Goal: Task Accomplishment & Management: Manage account settings

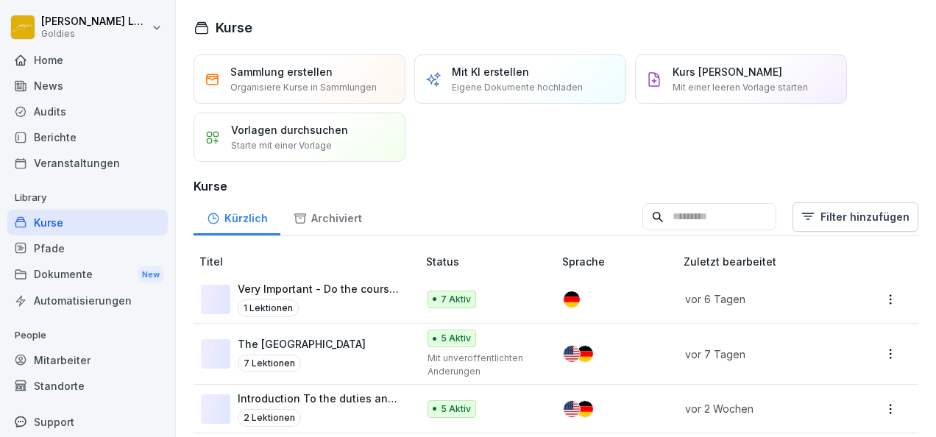
scroll to position [26, 0]
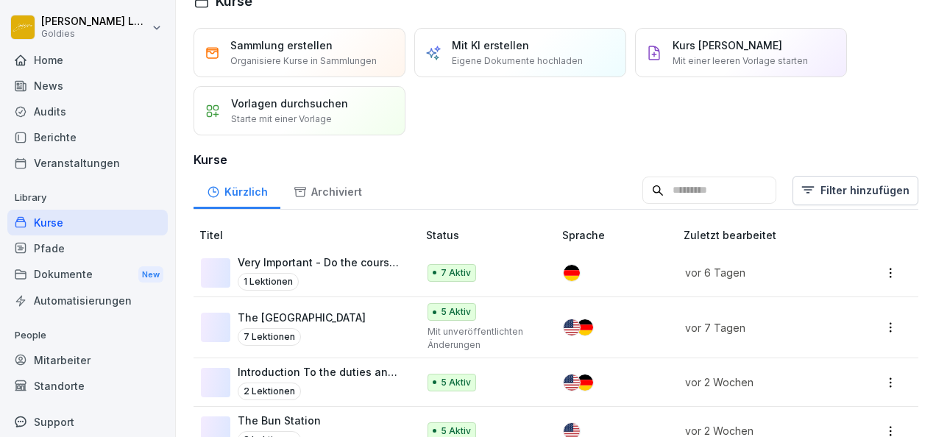
click at [59, 128] on div "Berichte" at bounding box center [87, 137] width 160 height 26
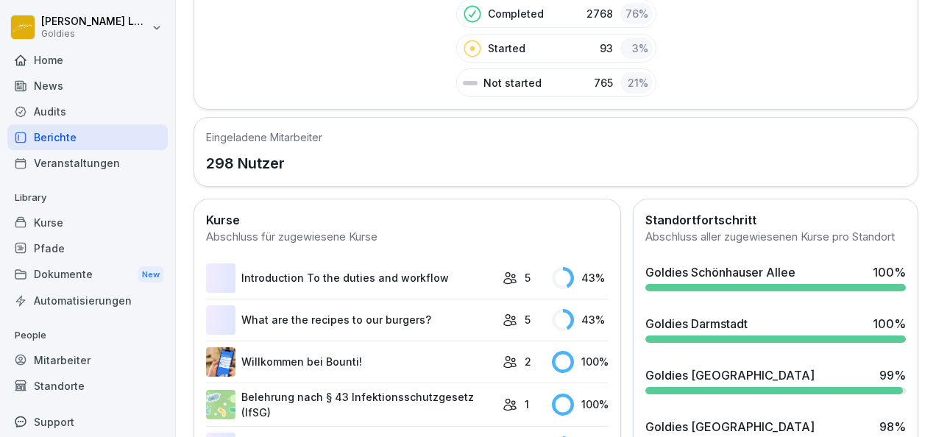
scroll to position [254, 0]
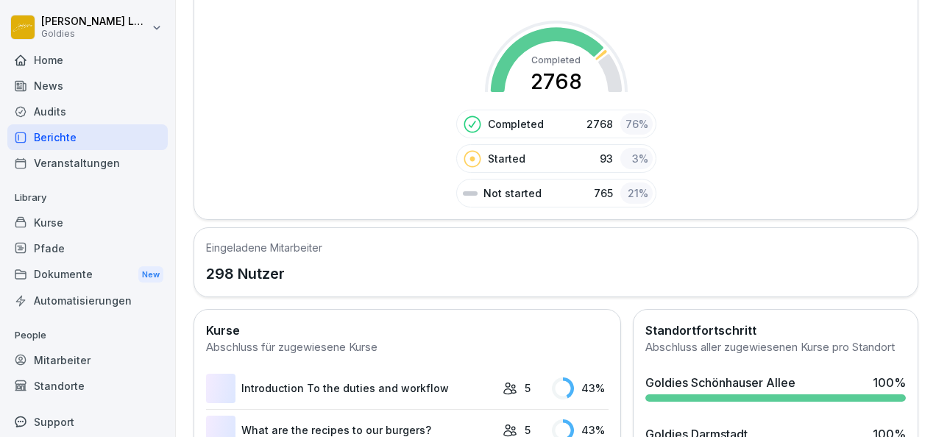
click at [103, 103] on div "Audits" at bounding box center [87, 112] width 160 height 26
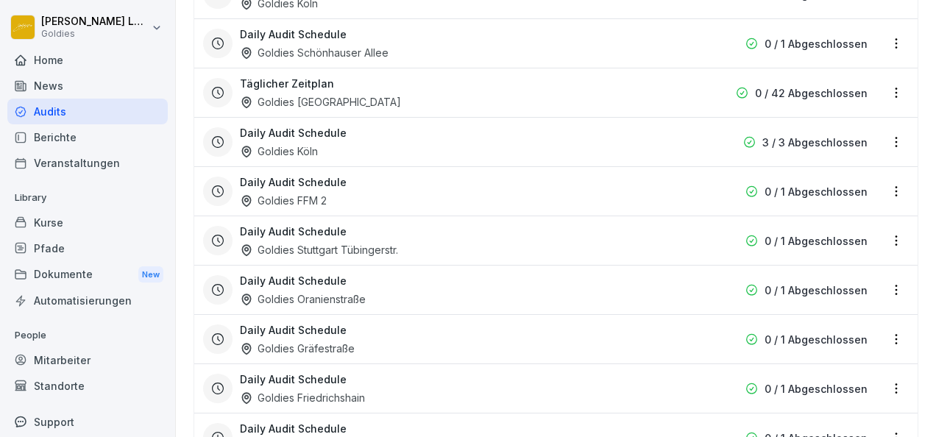
scroll to position [1023, 0]
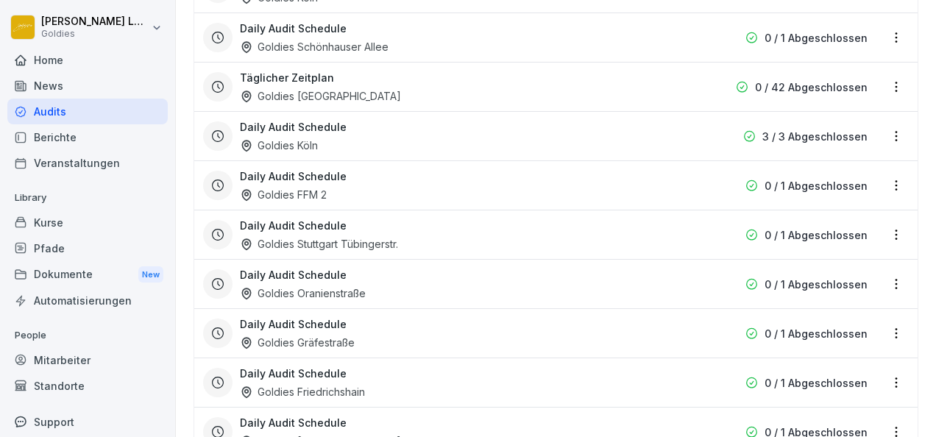
click at [603, 358] on div "Daily Audit Schedule Goldies Friedrichshain 0 / 1 Abgeschlossen" at bounding box center [555, 382] width 723 height 49
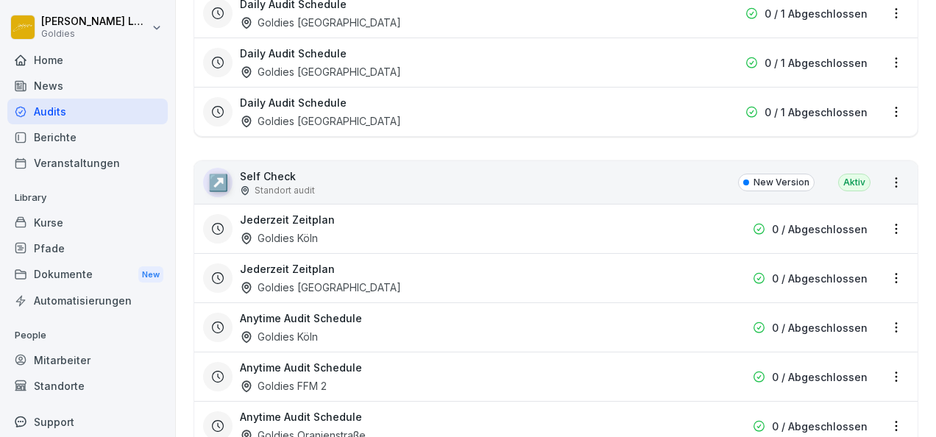
scroll to position [1447, 0]
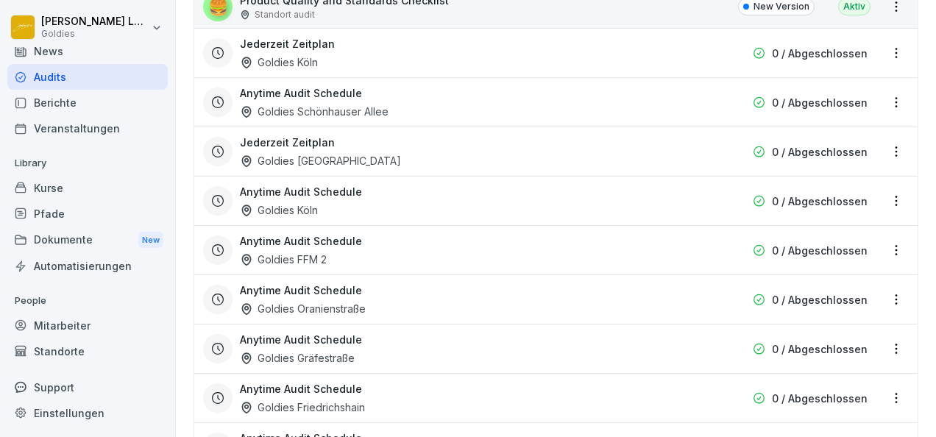
scroll to position [0, 0]
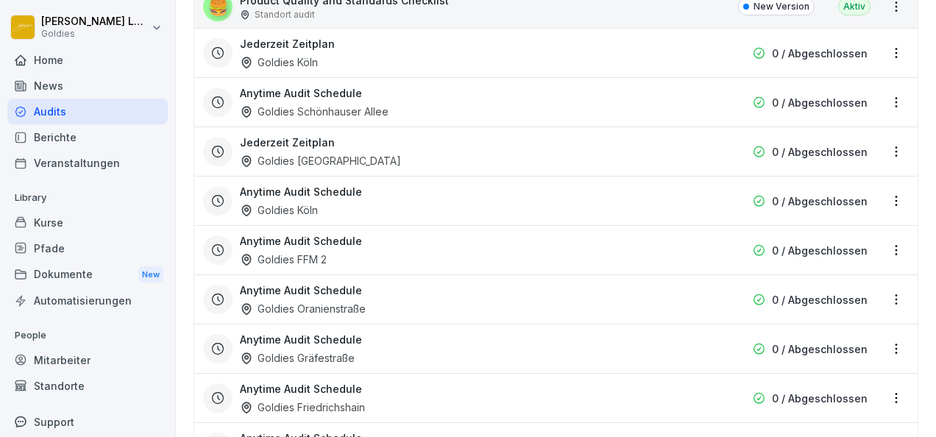
click at [94, 144] on div "Berichte" at bounding box center [87, 137] width 160 height 26
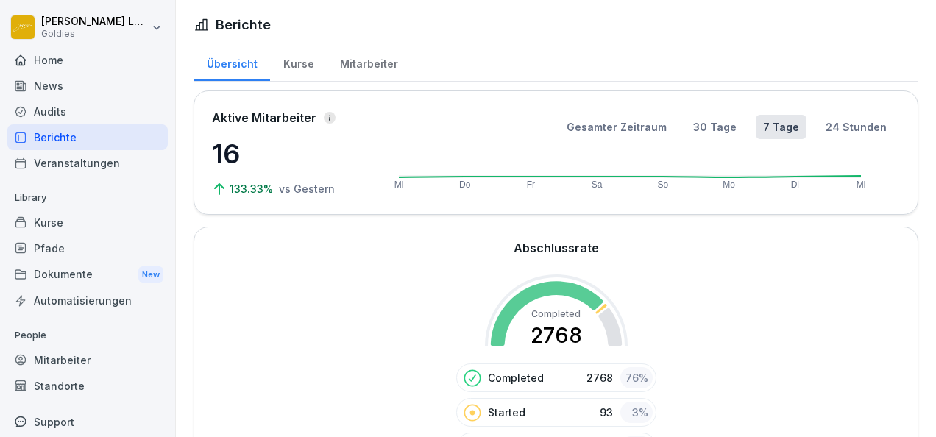
click at [291, 57] on div "Kurse" at bounding box center [298, 62] width 57 height 38
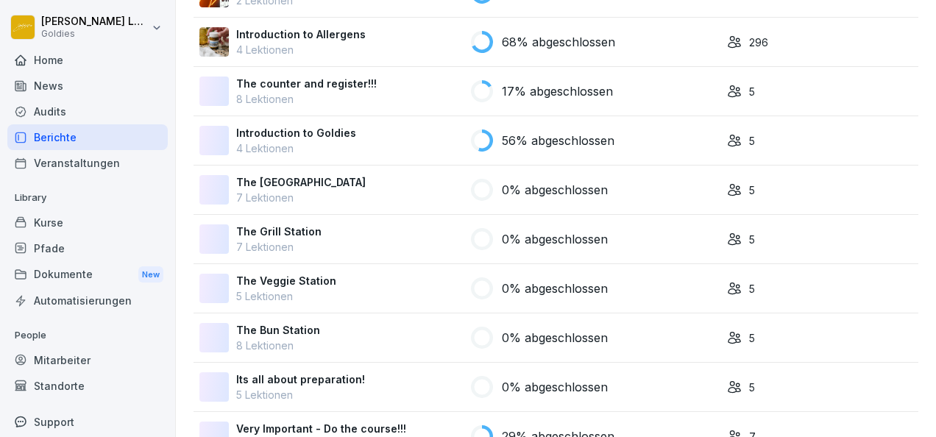
scroll to position [755, 0]
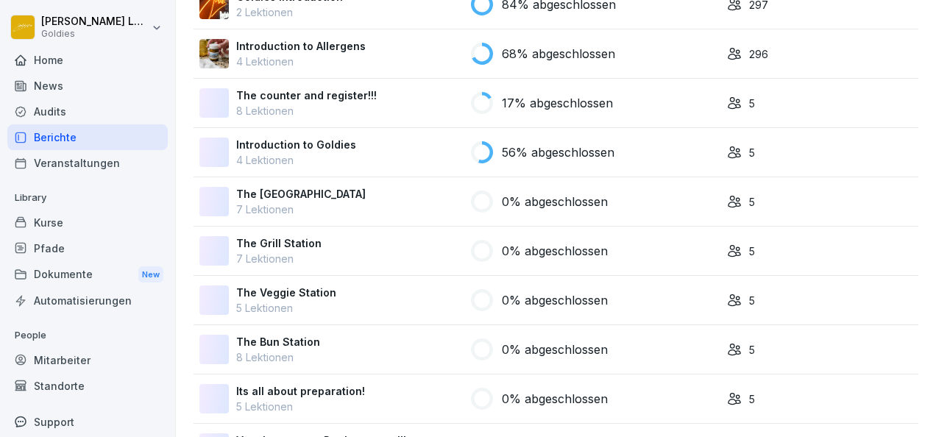
click at [302, 262] on p "7 Lektionen" at bounding box center [278, 258] width 85 height 15
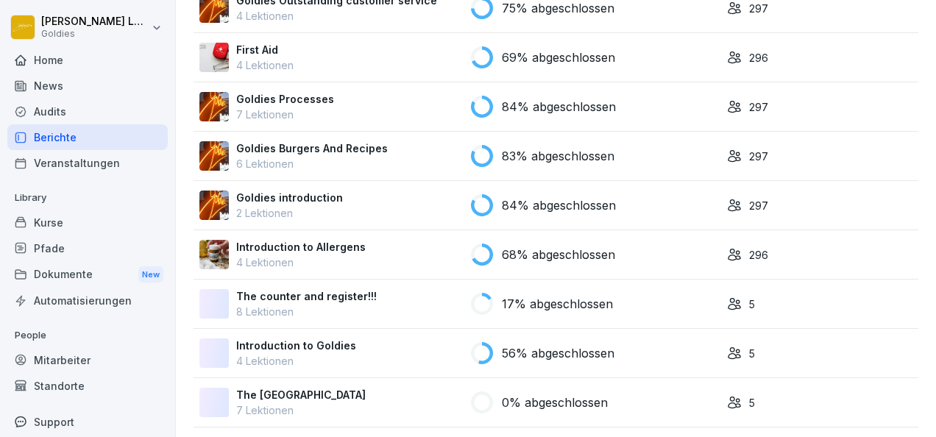
scroll to position [555, 0]
click at [325, 116] on p "7 Lektionen" at bounding box center [285, 113] width 98 height 15
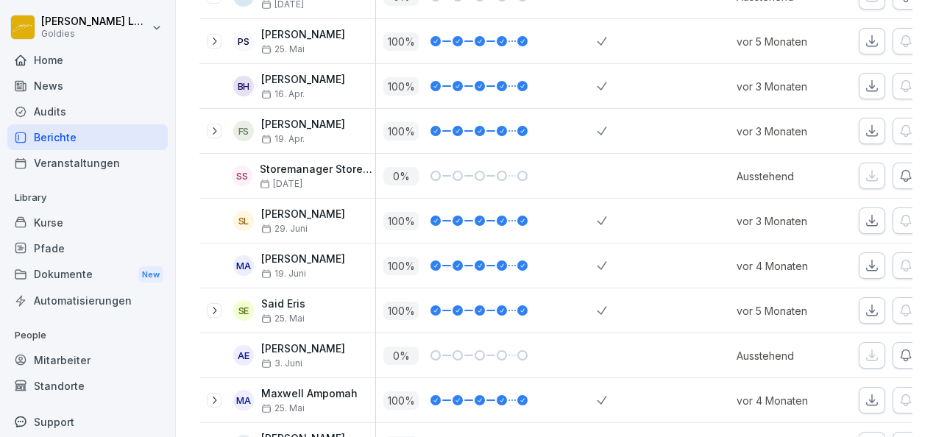
scroll to position [152, 0]
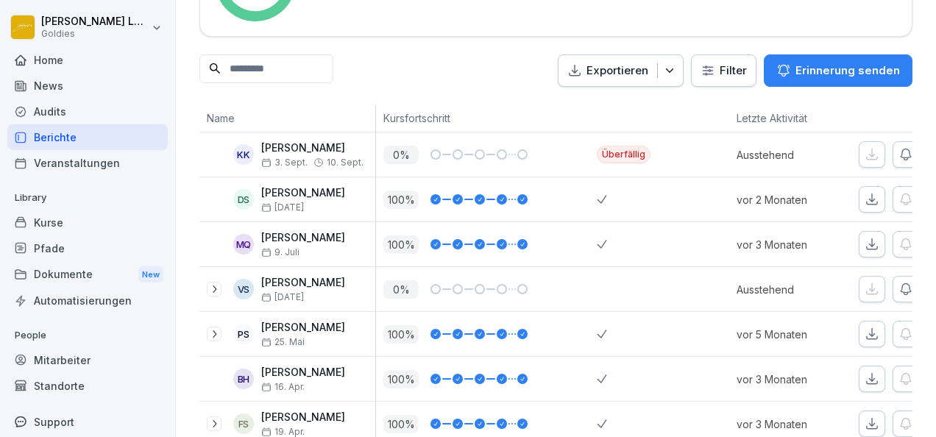
click at [68, 107] on div "Audits" at bounding box center [87, 112] width 160 height 26
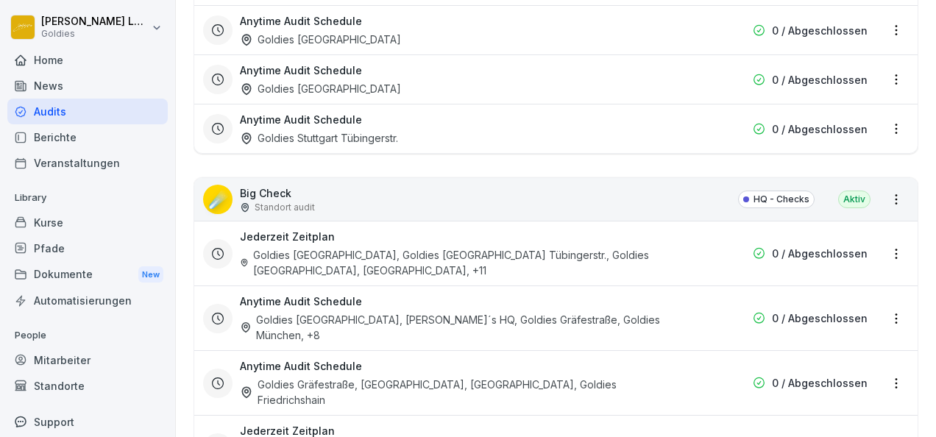
scroll to position [2035, 0]
click at [359, 228] on div "Jederzeit Zeitplan Goldies Düsseldorf, Goldies Stuttgart Tübingerstr., Goldies …" at bounding box center [462, 252] width 444 height 49
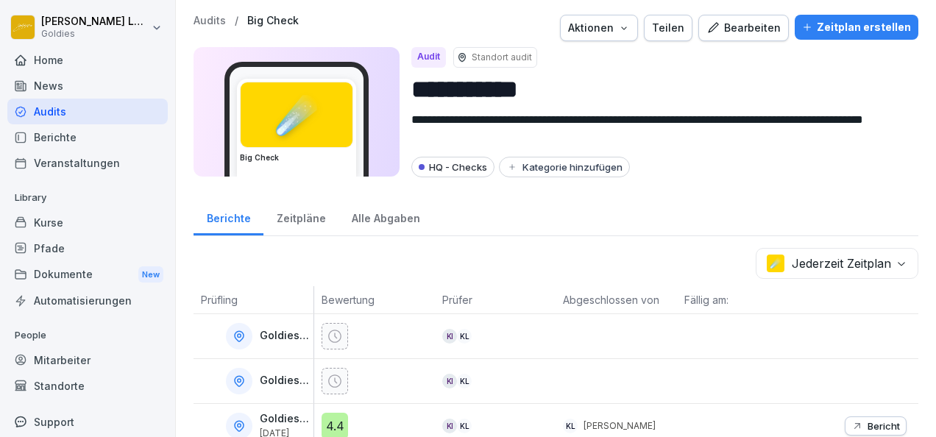
click at [745, 25] on div "Bearbeiten" at bounding box center [743, 28] width 74 height 16
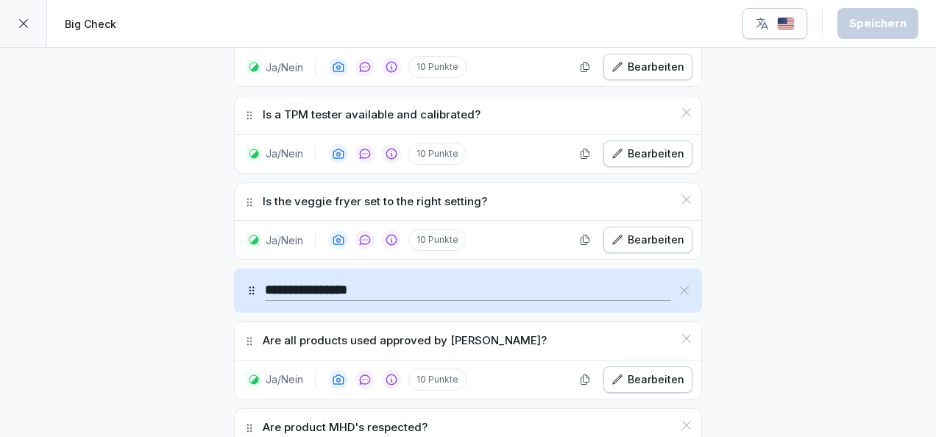
scroll to position [7988, 0]
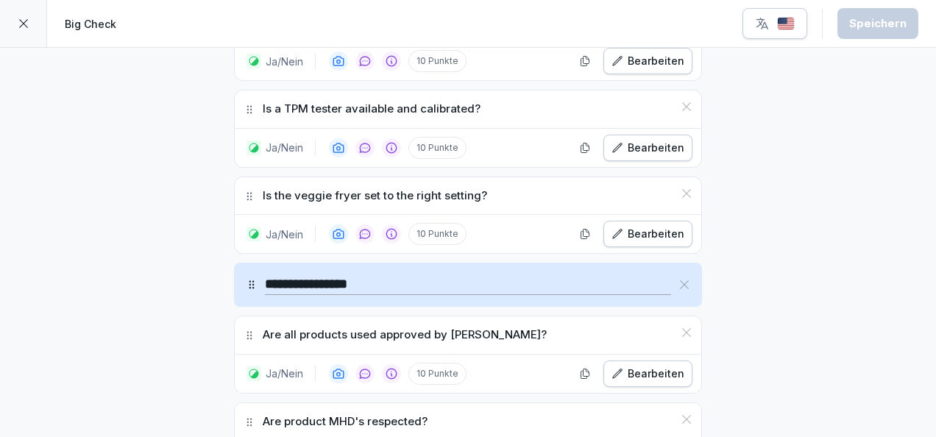
click at [621, 228] on icon "button" at bounding box center [617, 234] width 12 height 12
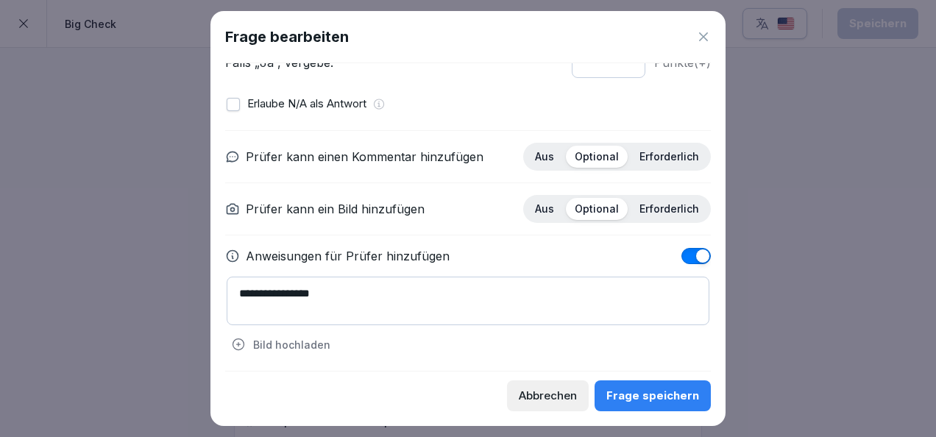
scroll to position [0, 0]
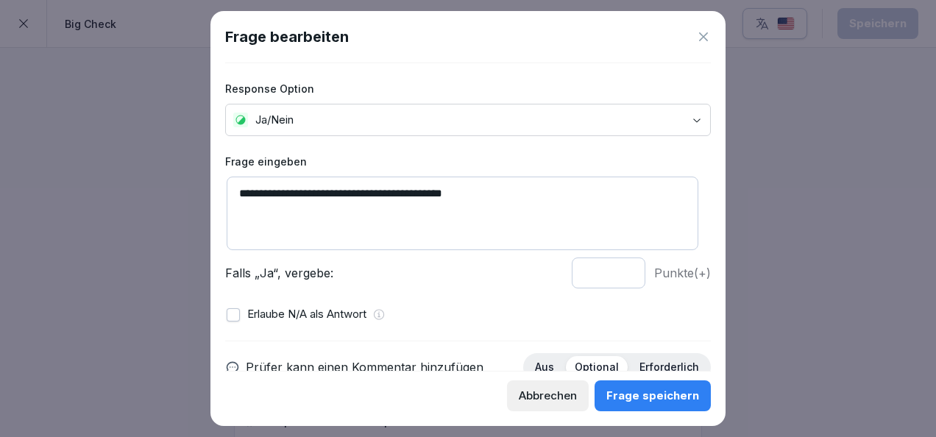
click at [700, 38] on icon at bounding box center [703, 36] width 15 height 15
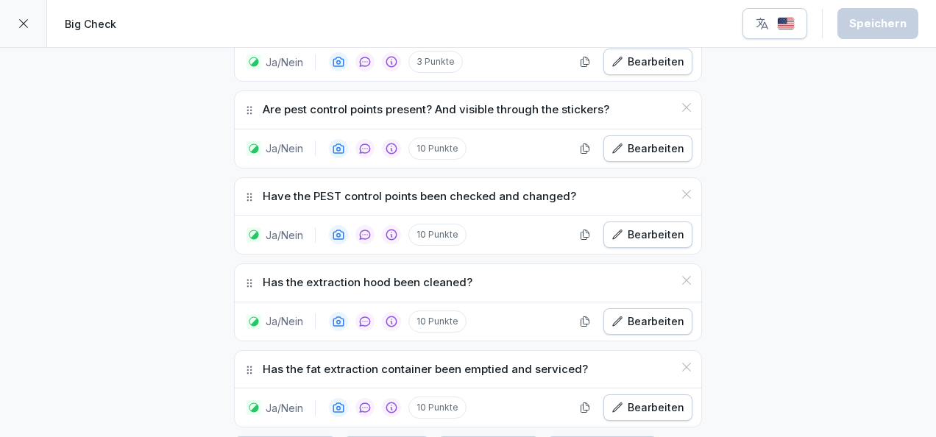
scroll to position [9925, 0]
click at [25, 10] on div at bounding box center [23, 23] width 47 height 47
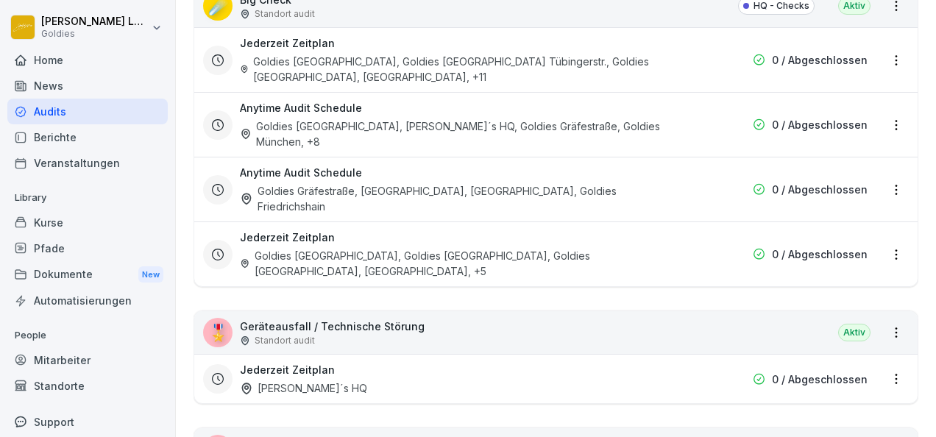
scroll to position [2229, 0]
click at [502, 247] on div "Goldies Potsdamer Platz, Goldies München, Goldies Augsburg, Goldies FFM Stiftst…" at bounding box center [462, 262] width 444 height 31
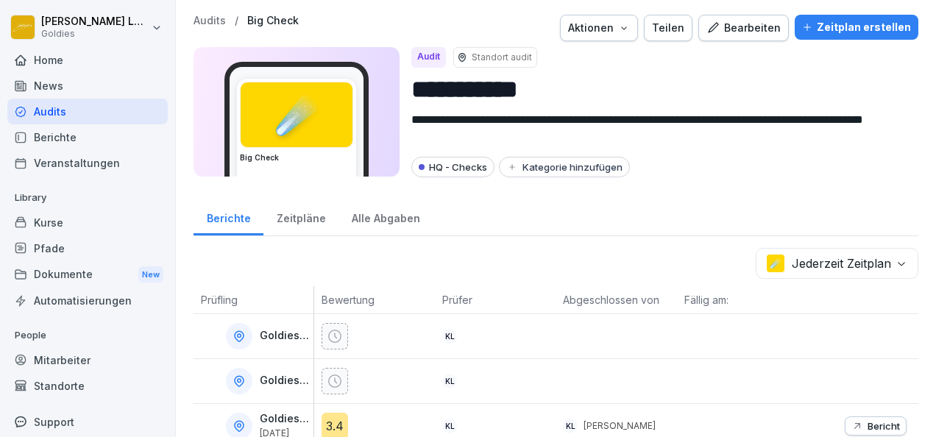
click at [765, 29] on div "Bearbeiten" at bounding box center [743, 28] width 74 height 16
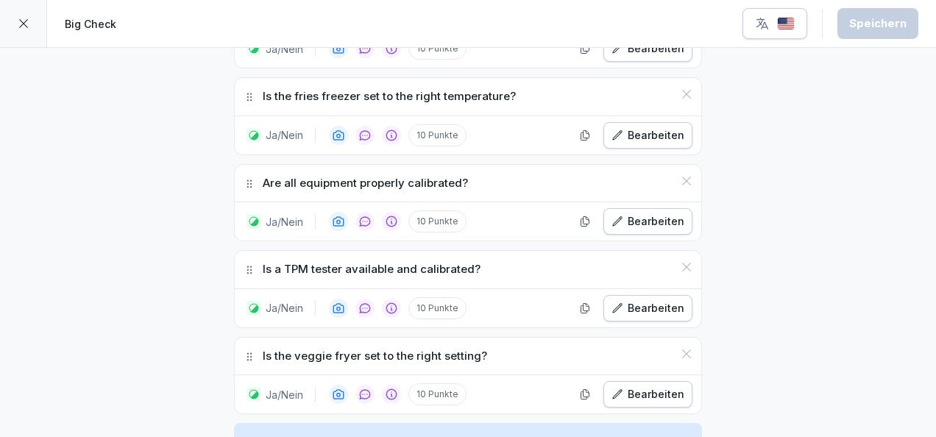
scroll to position [7829, 0]
click at [631, 374] on div "Ja/Nein 10 Punkte Bearbeiten" at bounding box center [468, 393] width 466 height 38
click at [633, 385] on div "Bearbeiten" at bounding box center [647, 393] width 73 height 16
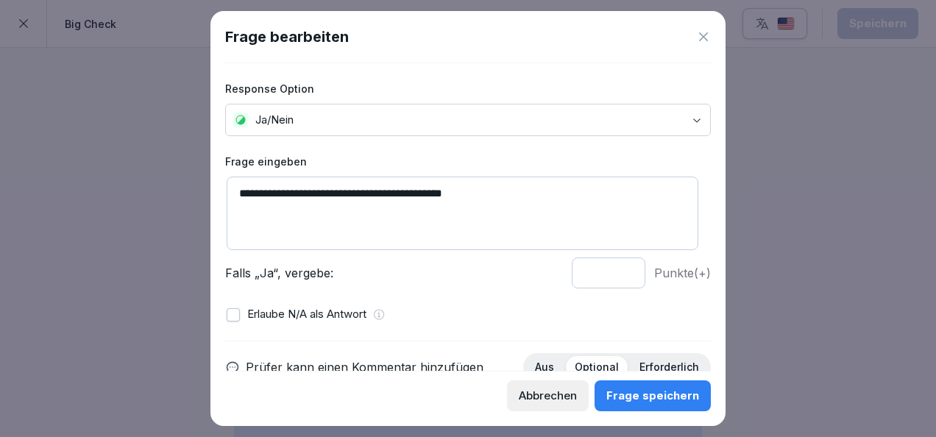
scroll to position [210, 0]
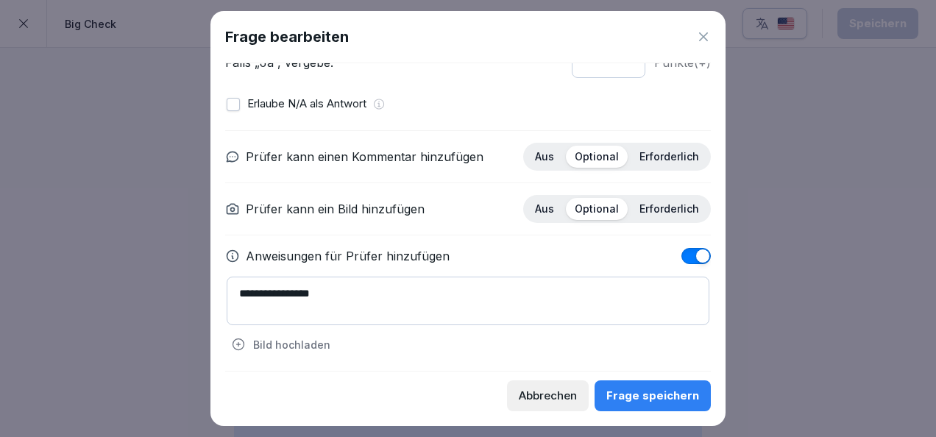
click at [704, 34] on icon at bounding box center [703, 36] width 15 height 15
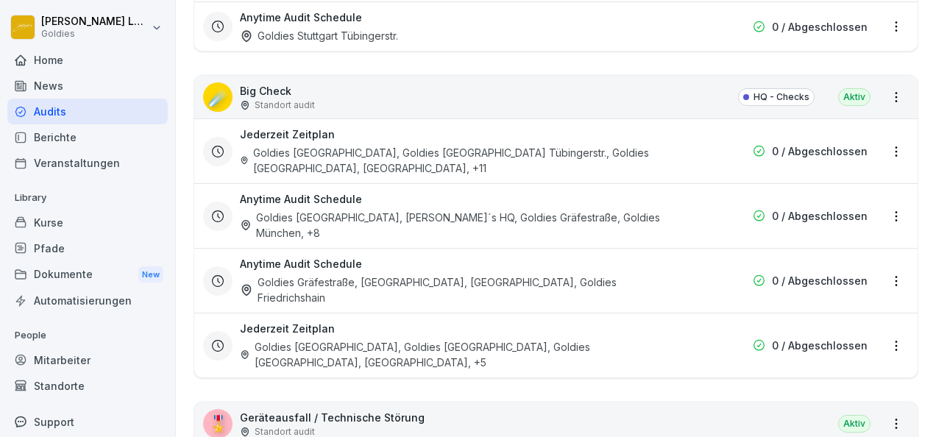
scroll to position [2140, 0]
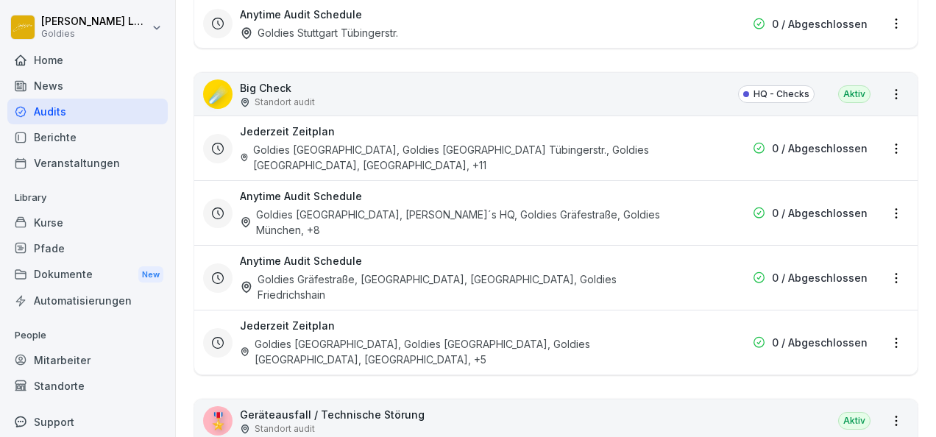
click at [393, 144] on div "Goldies Düsseldorf, Goldies Stuttgart Tübingerstr., Goldies Augsburg, Goldies O…" at bounding box center [462, 157] width 444 height 31
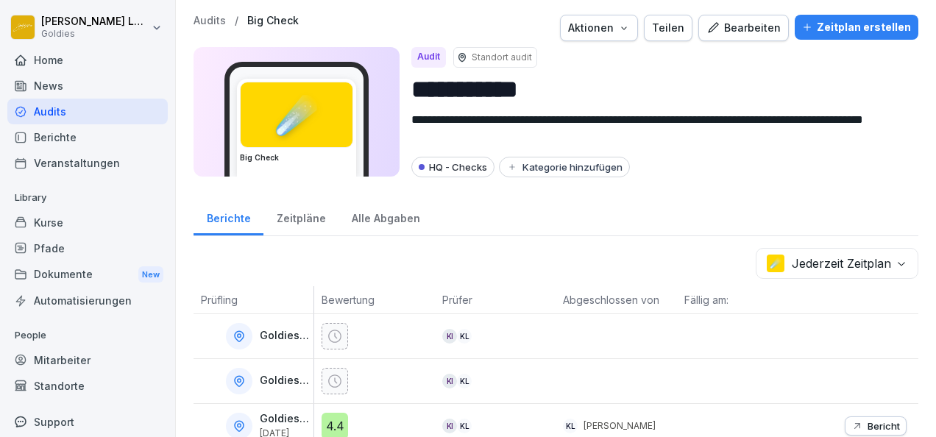
click at [745, 21] on div "Bearbeiten" at bounding box center [743, 28] width 74 height 16
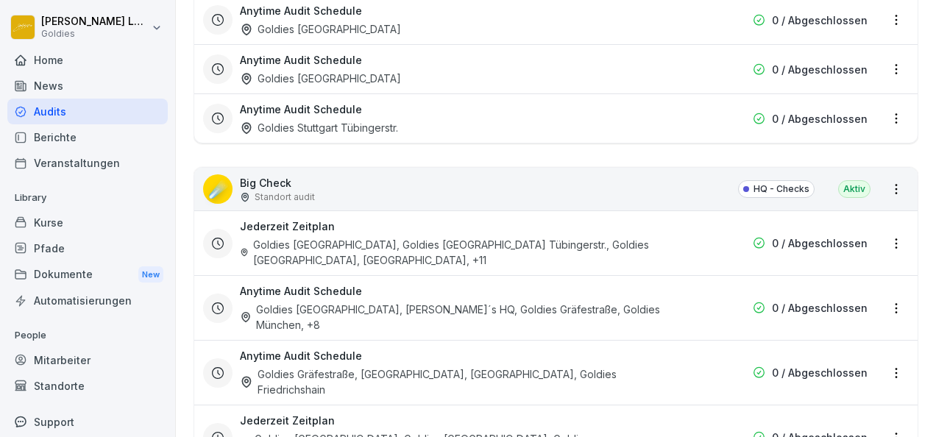
scroll to position [2121, 0]
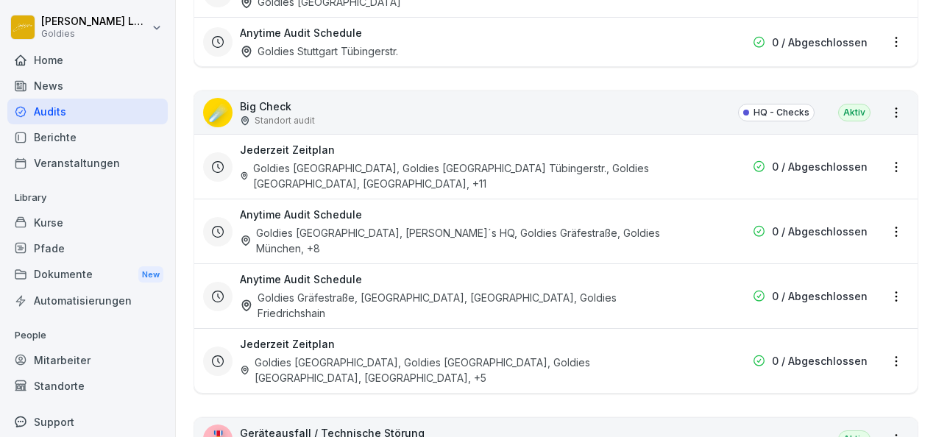
click at [427, 227] on div "Goldies Düsseldorf, Goldie´s HQ, Goldies Gräfestraße, Goldies München , +8" at bounding box center [462, 240] width 444 height 31
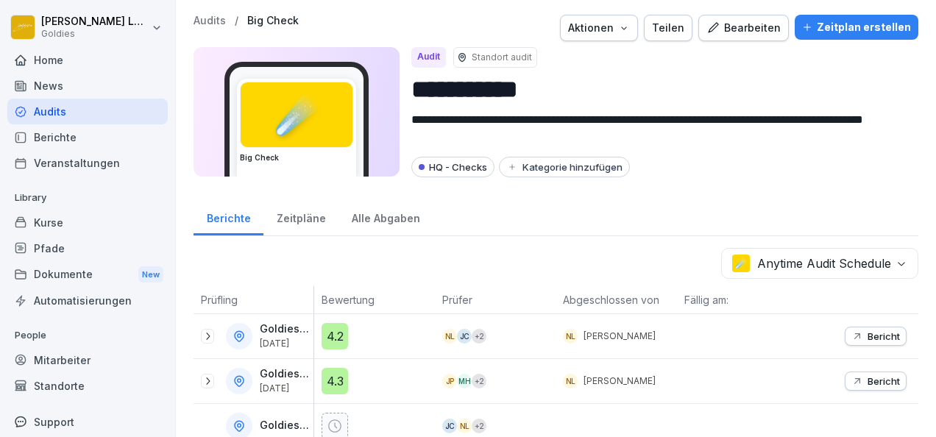
click at [745, 32] on div "Bearbeiten" at bounding box center [743, 28] width 74 height 16
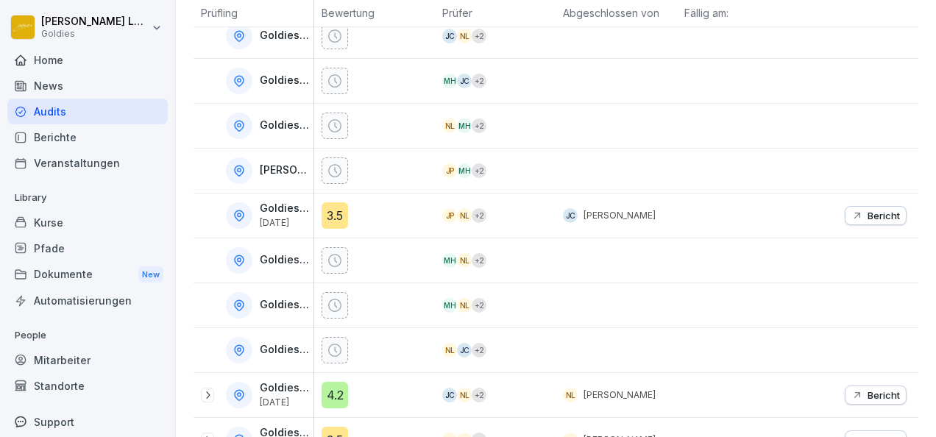
scroll to position [422, 0]
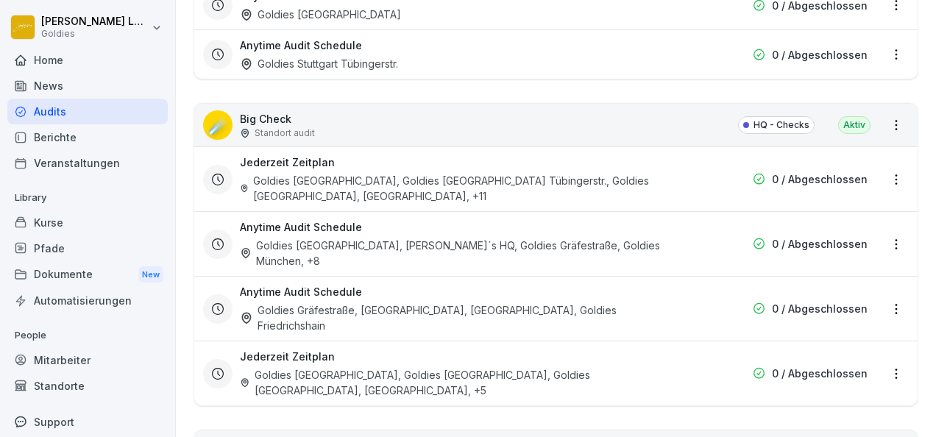
scroll to position [2109, 0]
click at [364, 283] on div "Anytime Audit Schedule Goldies Gräfestraße, Goldies Oranienstraße, Goldies Kuda…" at bounding box center [462, 307] width 444 height 49
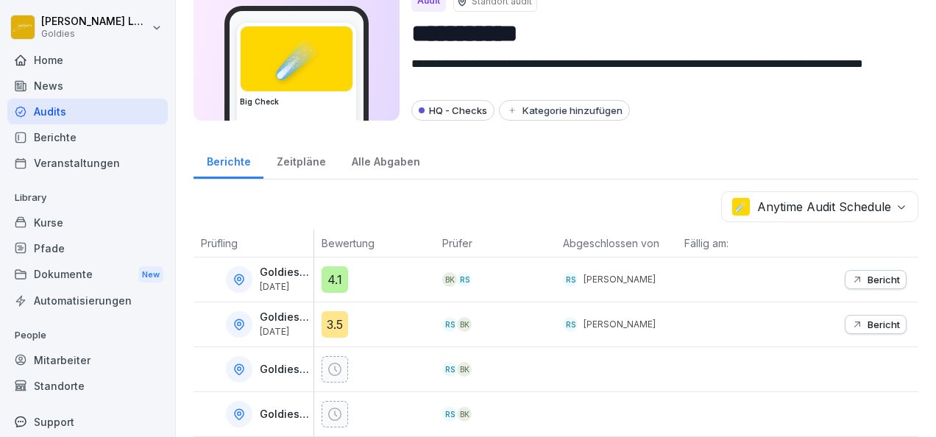
scroll to position [65, 0]
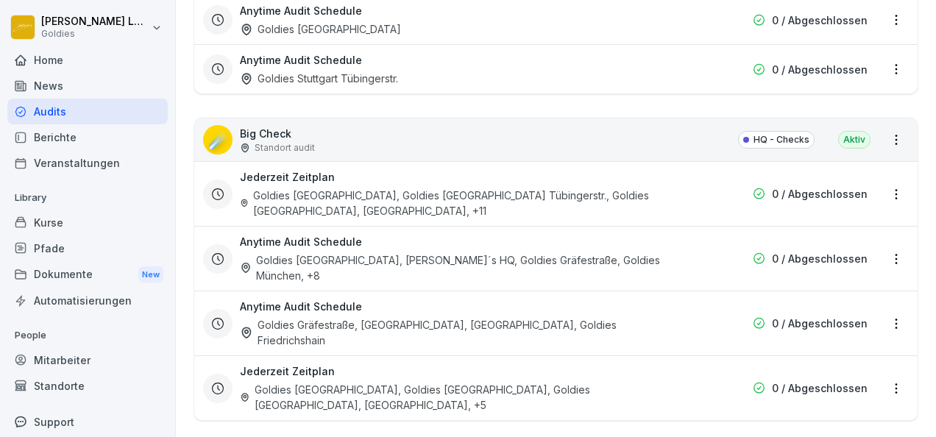
scroll to position [2093, 0]
click at [491, 383] on div "Goldies Potsdamer Platz, Goldies München, Goldies Augsburg, Goldies FFM Stiftst…" at bounding box center [462, 398] width 444 height 31
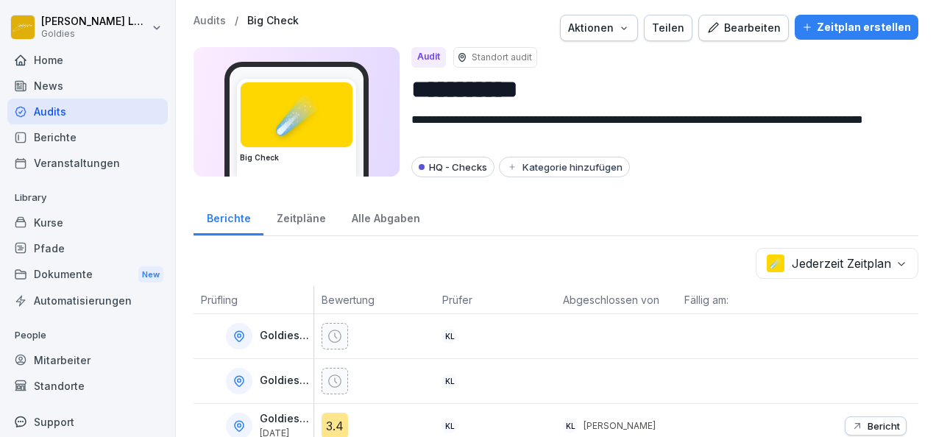
click at [724, 40] on button "Bearbeiten" at bounding box center [743, 28] width 90 height 26
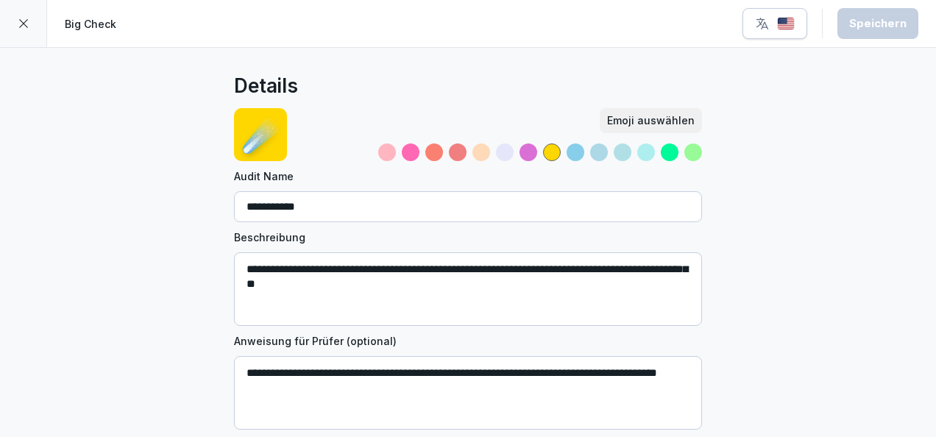
click at [800, 15] on button "button" at bounding box center [774, 23] width 65 height 31
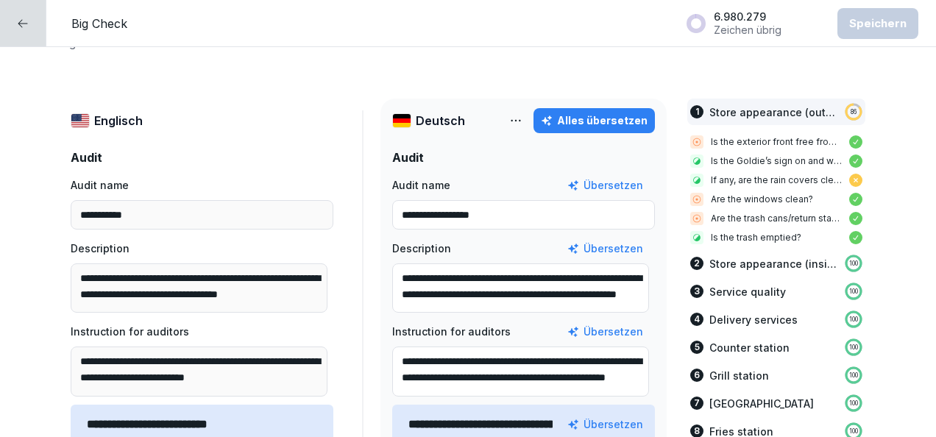
scroll to position [91, 0]
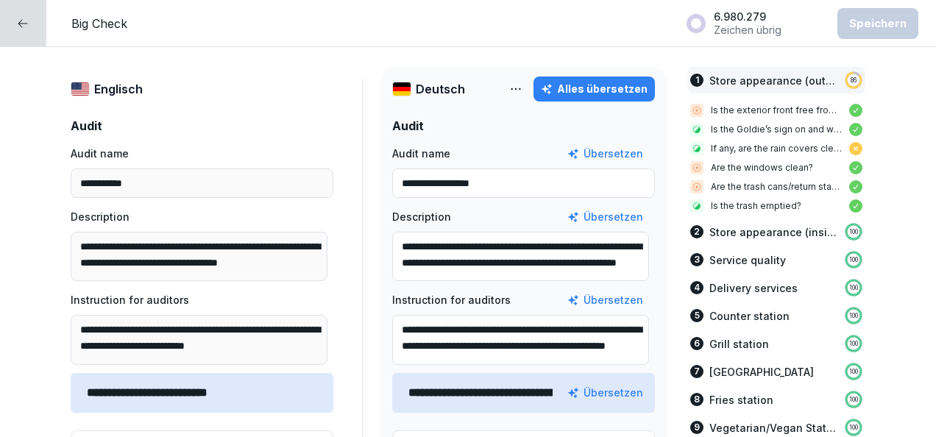
click at [35, 15] on div at bounding box center [23, 23] width 46 height 46
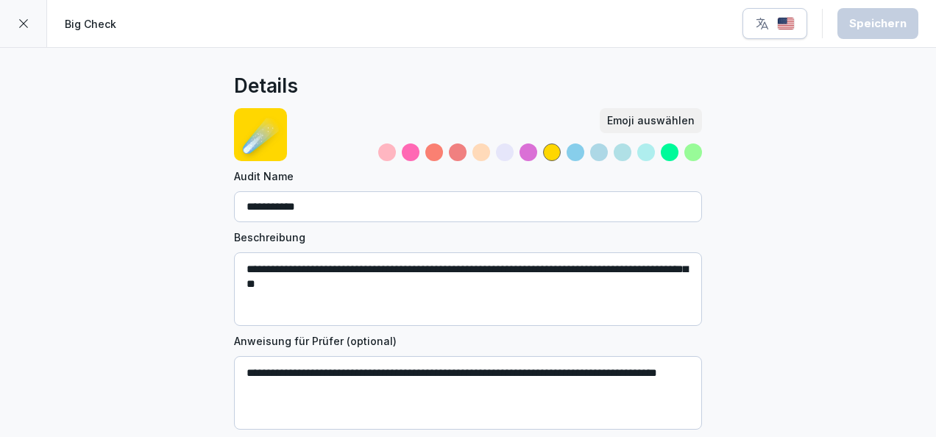
click at [35, 15] on div at bounding box center [23, 23] width 47 height 47
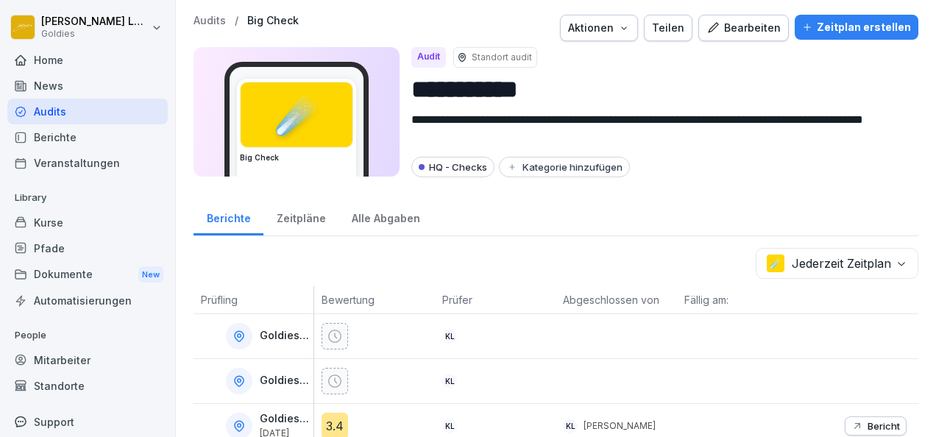
click at [85, 224] on div "Kurse" at bounding box center [87, 223] width 160 height 26
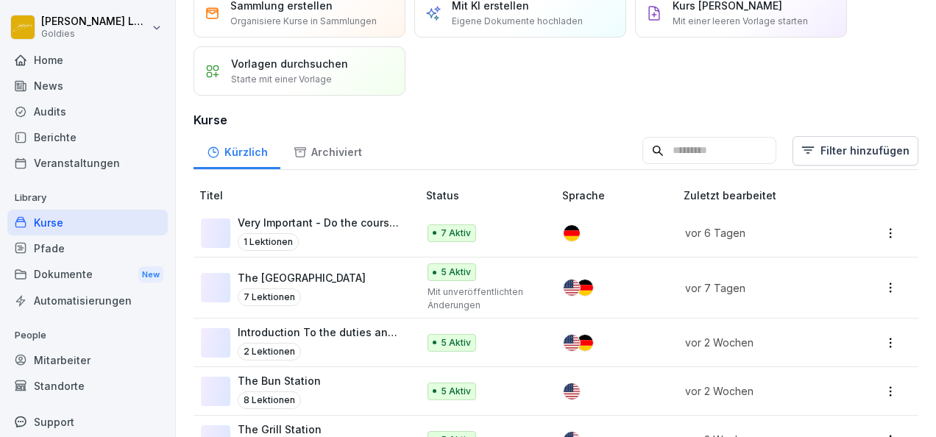
scroll to position [68, 0]
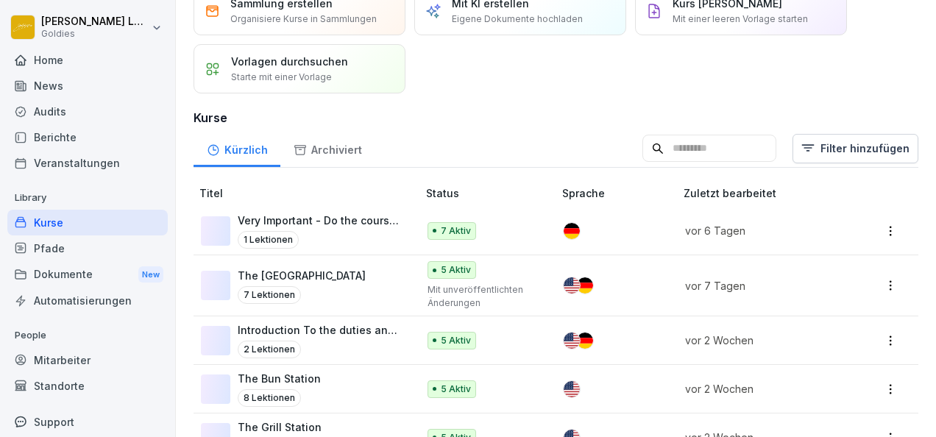
click at [494, 232] on div "7 Aktiv" at bounding box center [482, 231] width 111 height 18
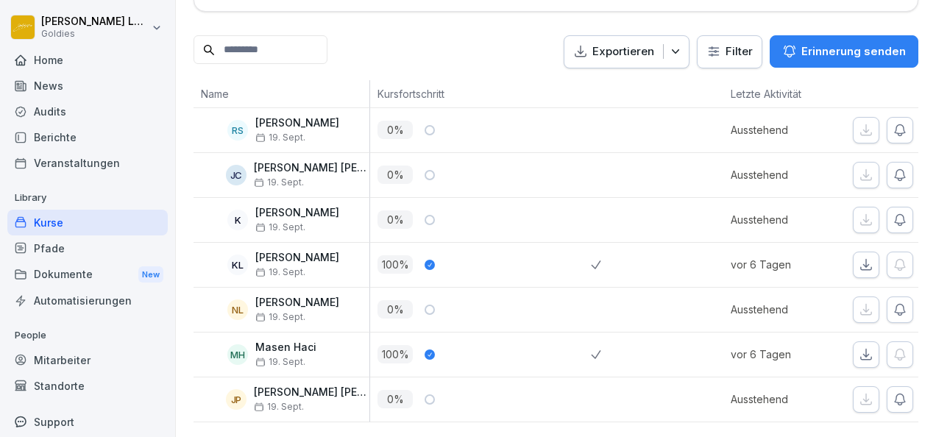
scroll to position [341, 0]
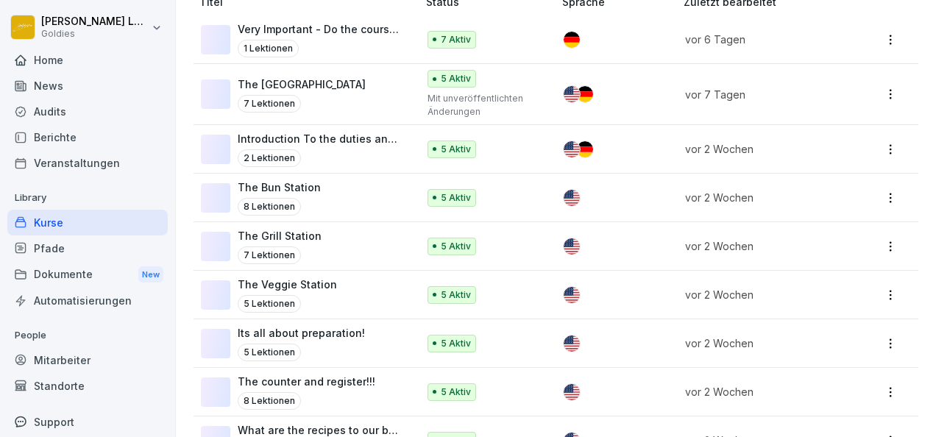
scroll to position [260, 0]
click at [373, 288] on div "The Veggie Station 5 Lektionen" at bounding box center [302, 294] width 202 height 36
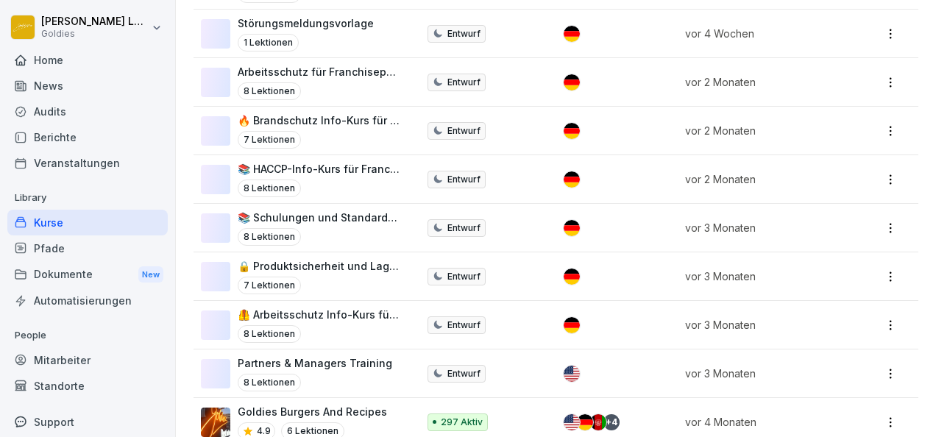
scroll to position [1096, 0]
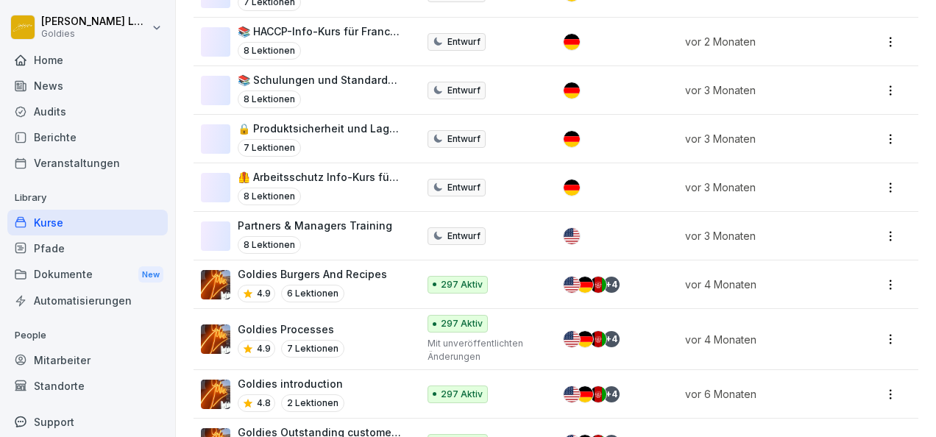
click at [356, 341] on td "Goldies Processes 4.9 7 Lektionen" at bounding box center [307, 339] width 227 height 61
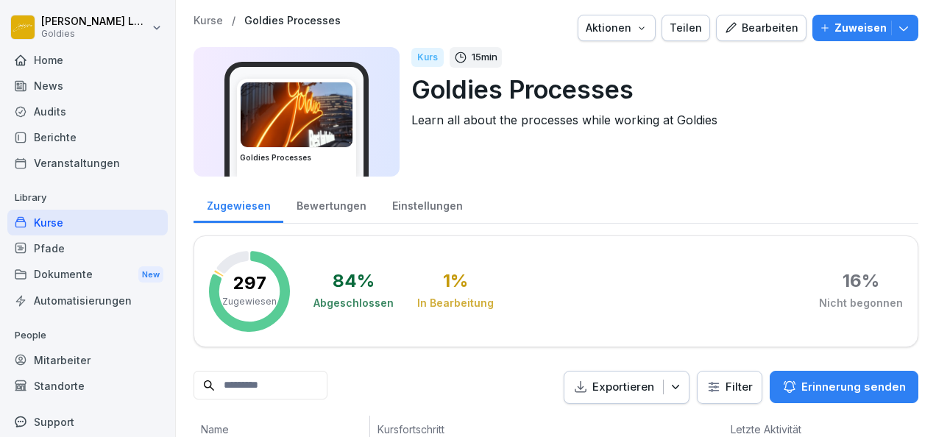
click at [737, 18] on button "Bearbeiten" at bounding box center [761, 28] width 90 height 26
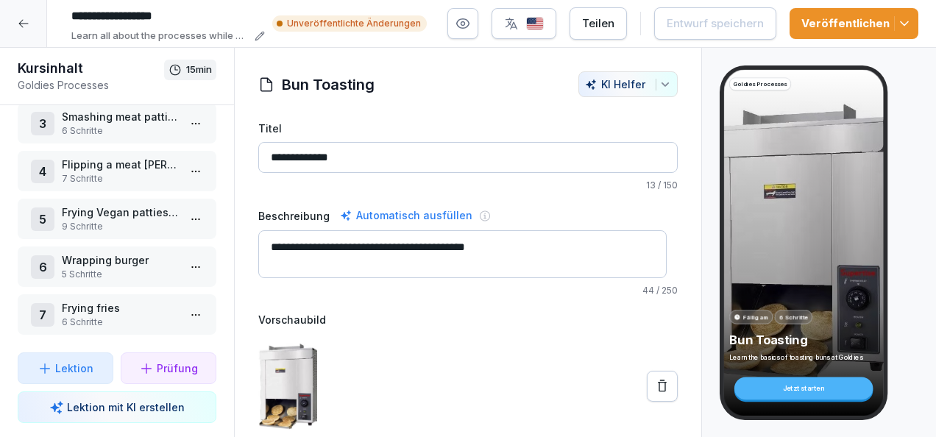
scroll to position [125, 0]
click at [137, 205] on p "Frying Vegan patties and vegan ingredients" at bounding box center [120, 212] width 116 height 15
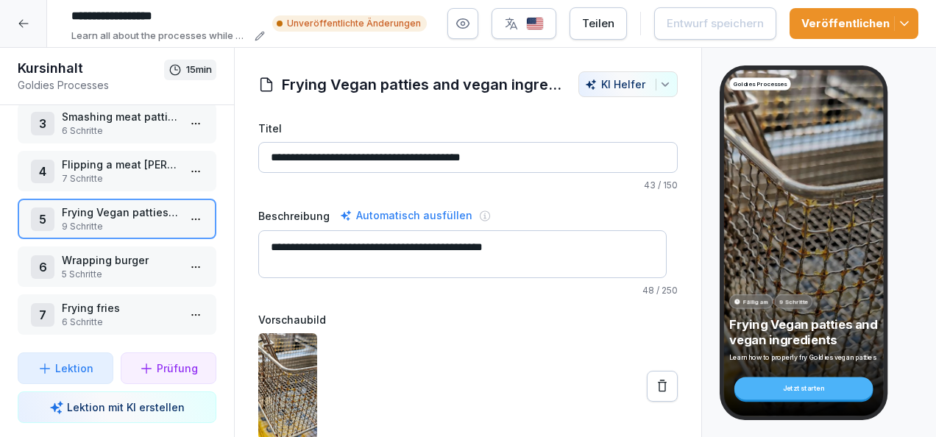
scroll to position [74, 0]
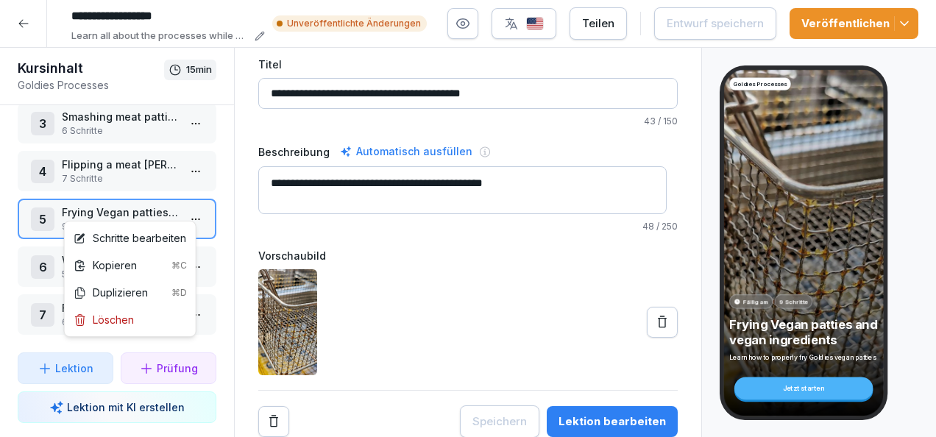
click at [181, 210] on html "**********" at bounding box center [468, 218] width 936 height 437
click at [160, 235] on div "Schritte bearbeiten" at bounding box center [130, 237] width 113 height 15
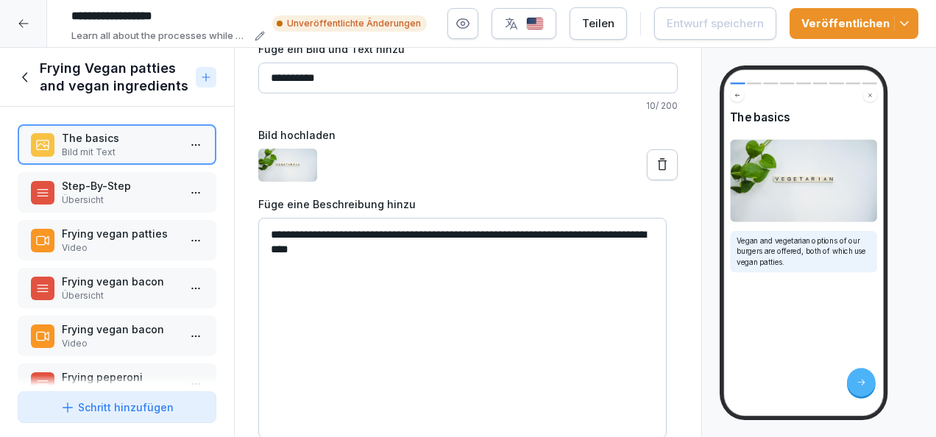
scroll to position [84, 0]
click at [131, 194] on p "Übersicht" at bounding box center [120, 200] width 116 height 13
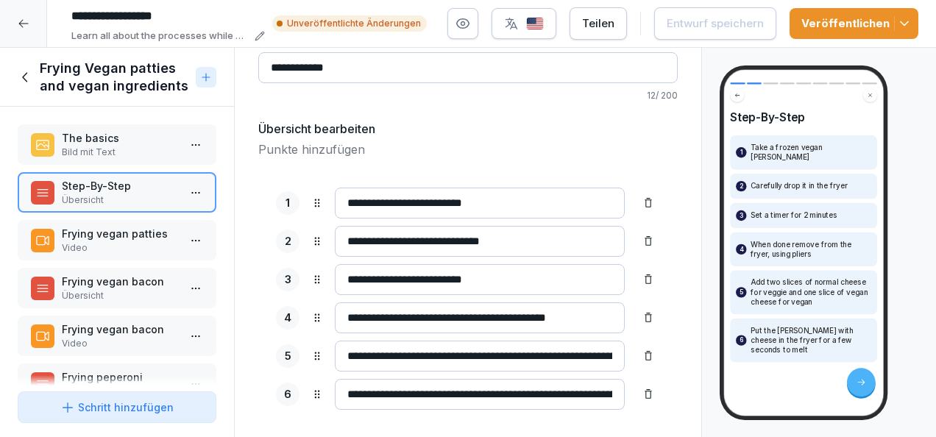
scroll to position [121, 0]
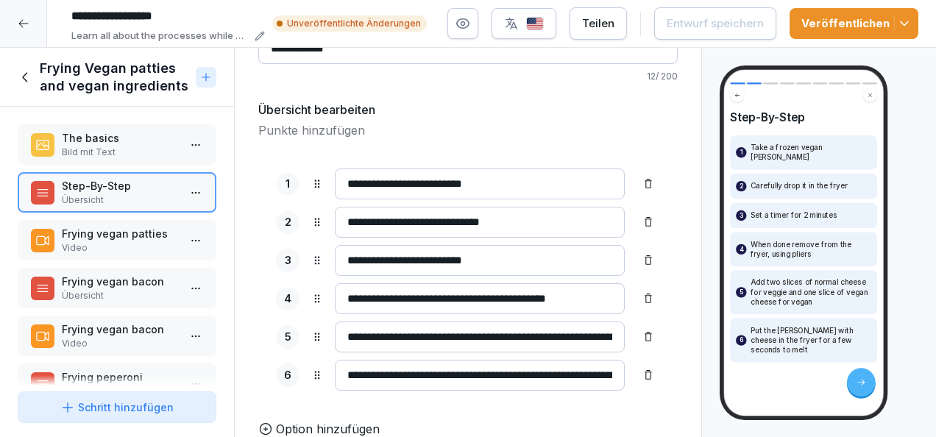
click at [147, 248] on p "Video" at bounding box center [120, 247] width 116 height 13
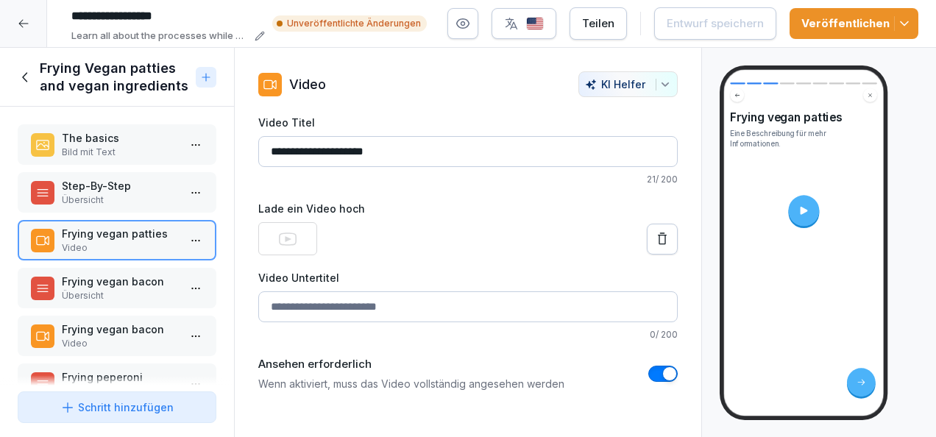
click at [116, 287] on p "Frying vegan bacon" at bounding box center [120, 281] width 116 height 15
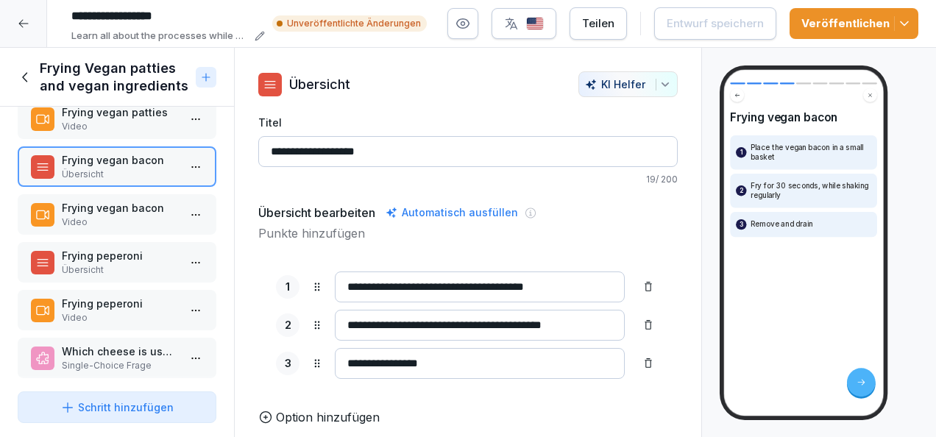
scroll to position [122, 0]
click at [119, 215] on p "Video" at bounding box center [120, 221] width 116 height 13
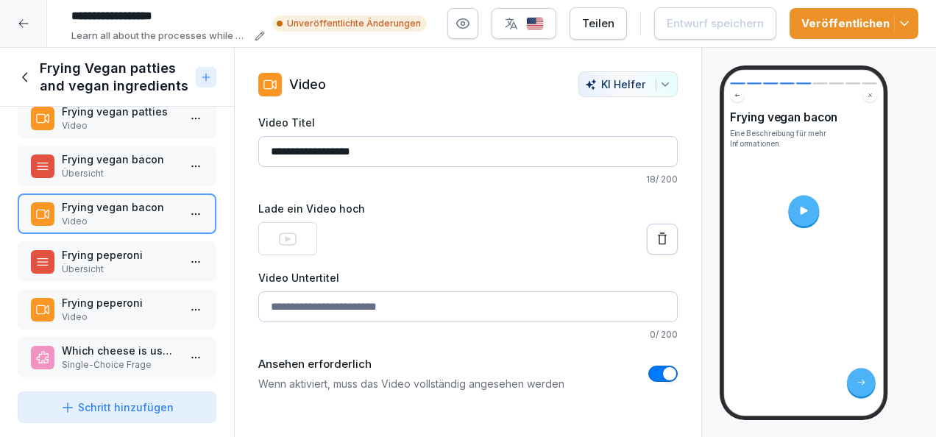
click at [102, 261] on p "Frying peperoni" at bounding box center [120, 254] width 116 height 15
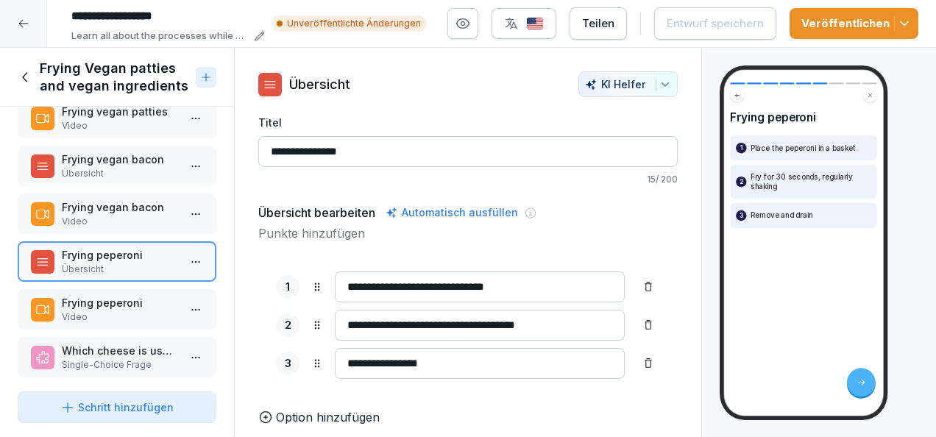
click at [109, 295] on p "Frying peperoni" at bounding box center [120, 302] width 116 height 15
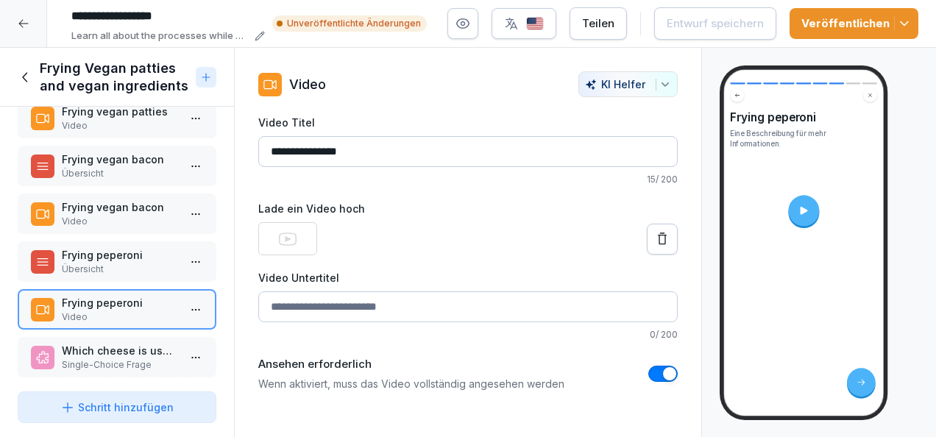
click at [104, 367] on p "Single-Choice Frage" at bounding box center [120, 364] width 116 height 13
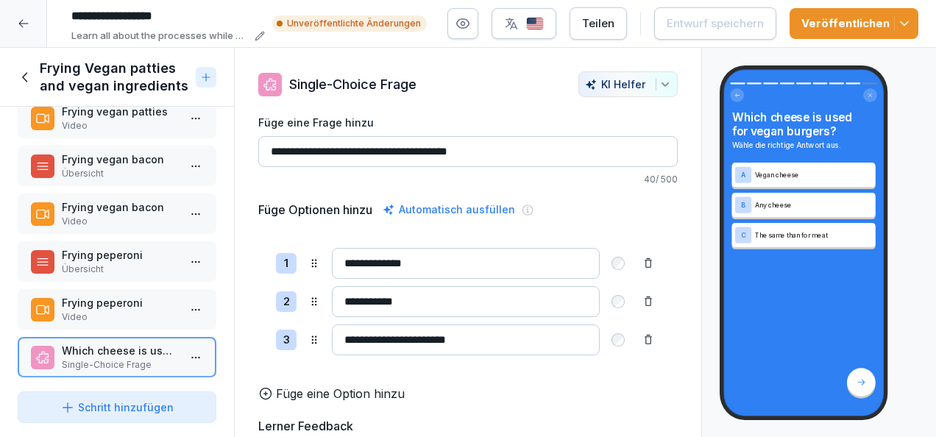
scroll to position [190, 0]
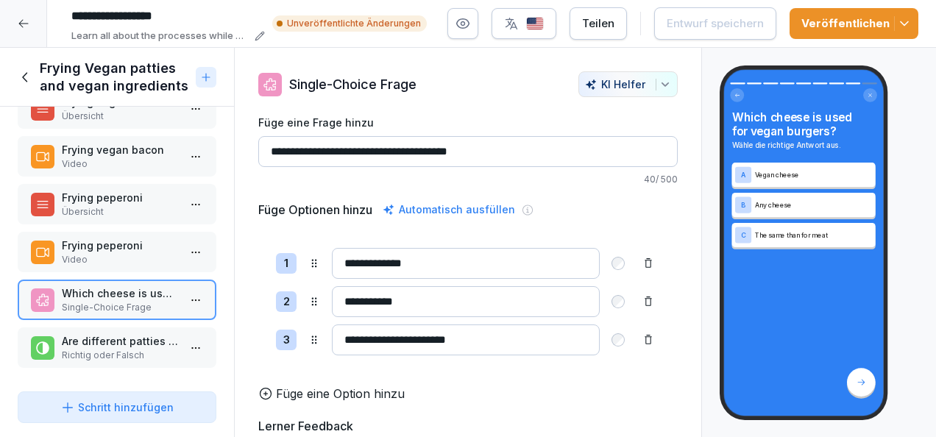
click at [135, 333] on p "Are different patties used for vegan and vegetarian burgers?" at bounding box center [120, 340] width 116 height 15
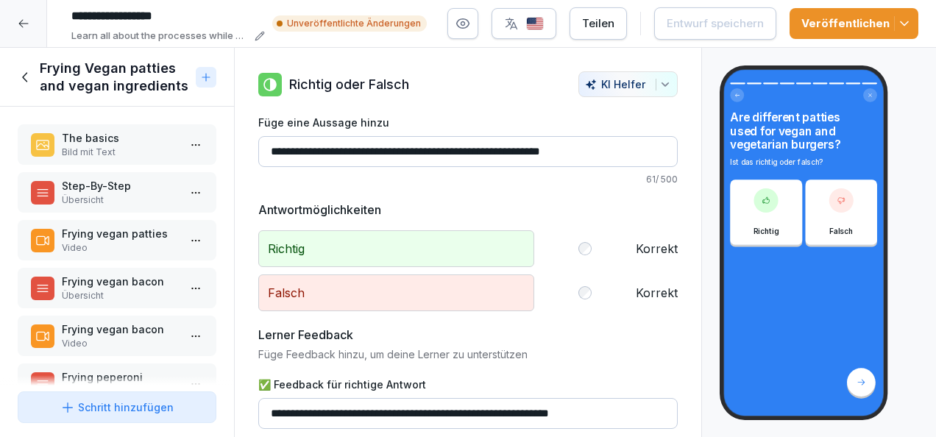
click at [118, 199] on p "Übersicht" at bounding box center [120, 200] width 116 height 13
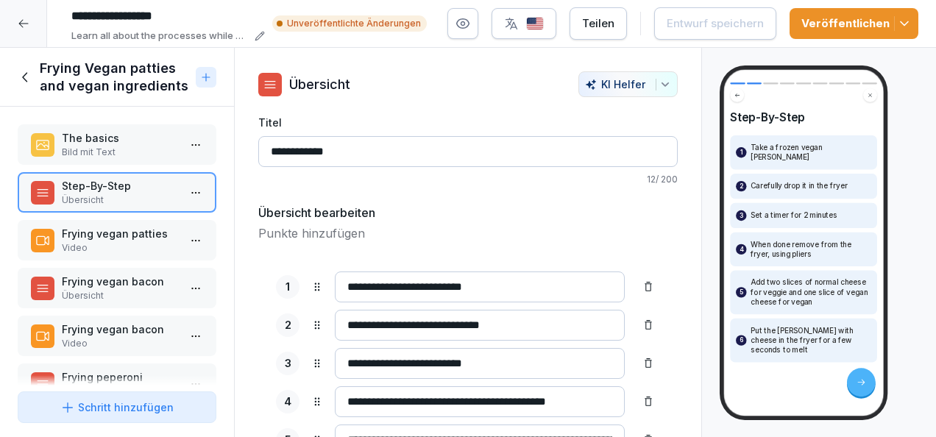
scroll to position [121, 0]
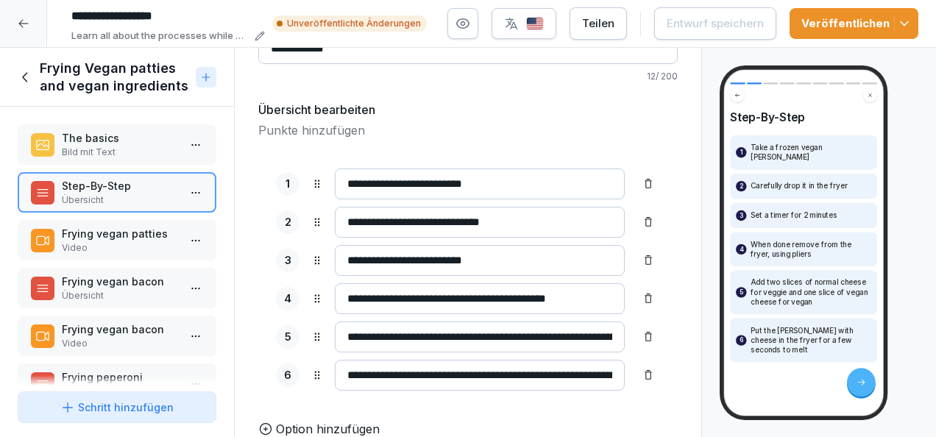
click at [29, 13] on div at bounding box center [23, 23] width 47 height 47
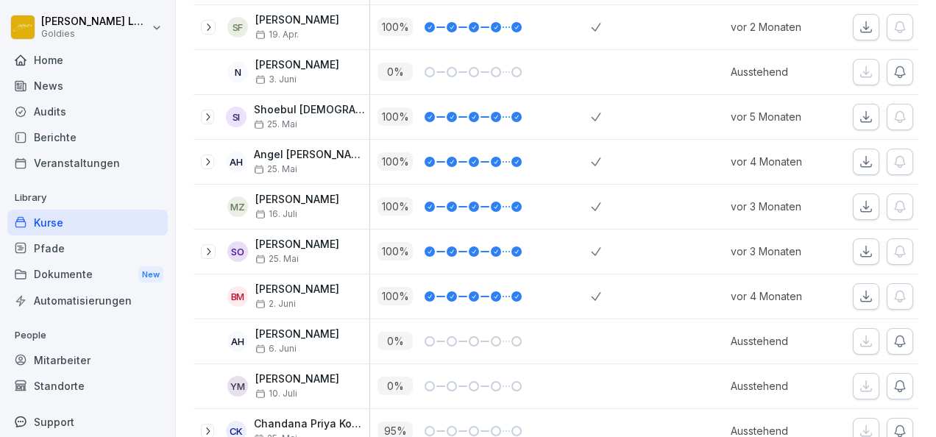
scroll to position [5760, 0]
